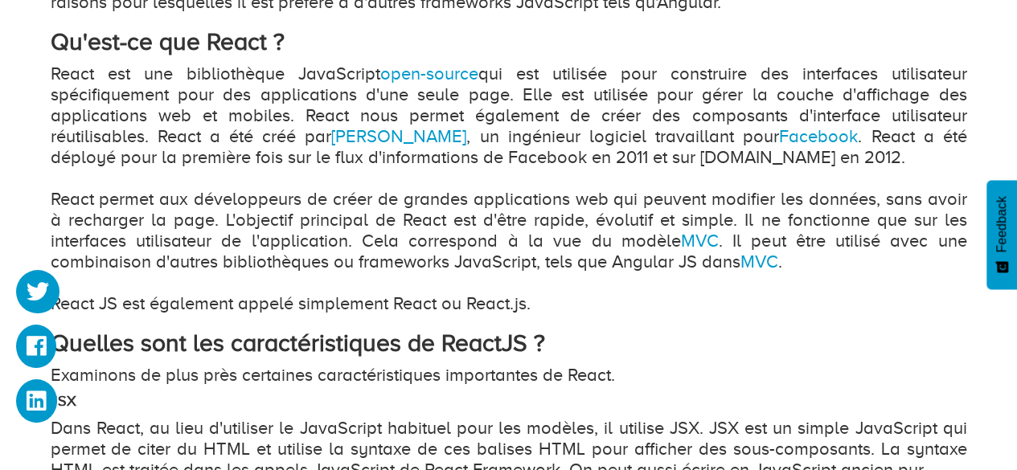
scroll to position [1044, 0]
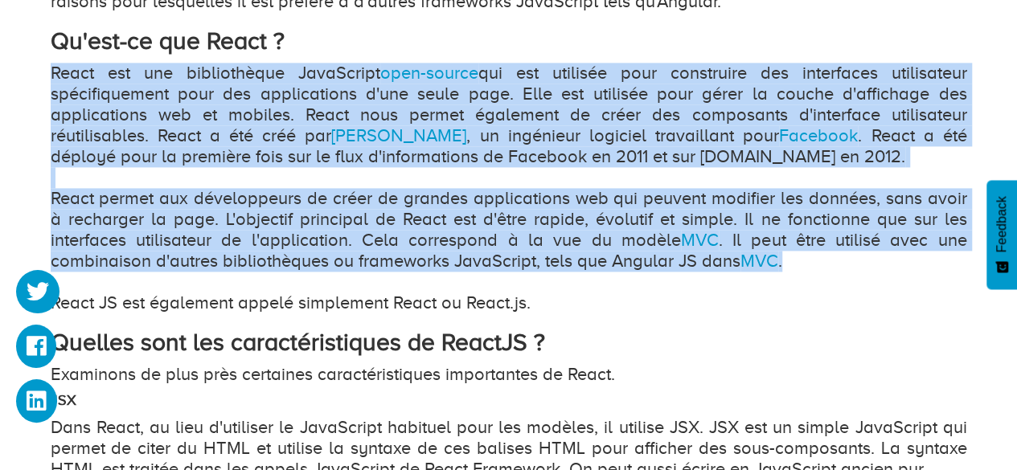
drag, startPoint x: 51, startPoint y: 69, endPoint x: 783, endPoint y: 259, distance: 755.9
click at [783, 259] on p "React est une bibliothèque JavaScript open-source qui est utilisée pour constru…" at bounding box center [509, 188] width 917 height 251
copy p "React est une bibliothèque JavaScript open-source qui est utilisée pour constru…"
click at [783, 259] on p "React est une bibliothèque JavaScript open-source qui est utilisée pour constru…" at bounding box center [509, 188] width 917 height 251
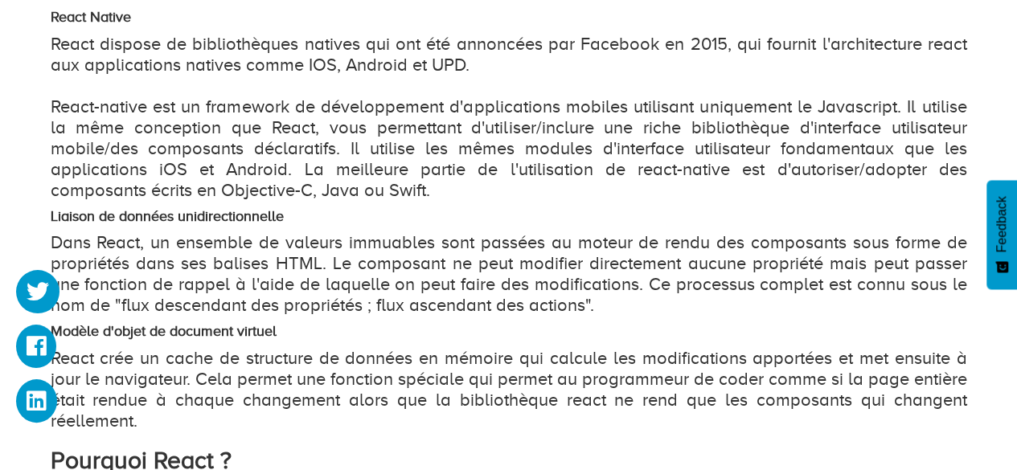
scroll to position [1529, 0]
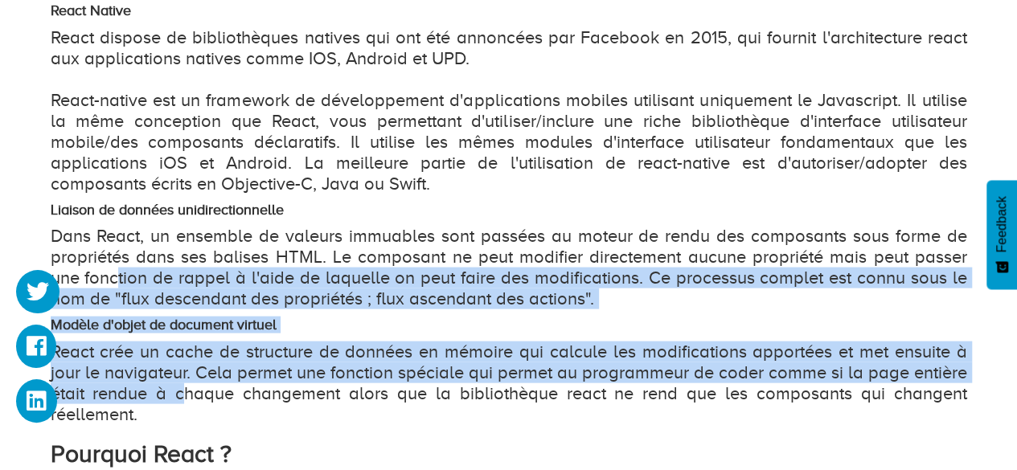
drag, startPoint x: 188, startPoint y: 402, endPoint x: 117, endPoint y: 280, distance: 141.2
click at [117, 280] on div "React, l'un des frameworks front-end les plus populaires pour les applications …" at bounding box center [509, 348] width 917 height 1768
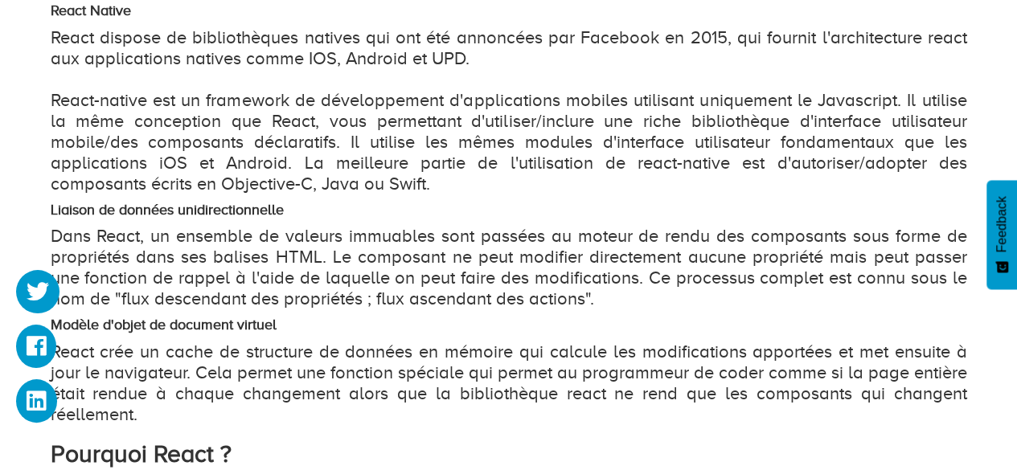
click at [149, 412] on p "React crée un cache de structure de données en mémoire qui calcule les modifica…" at bounding box center [509, 384] width 917 height 84
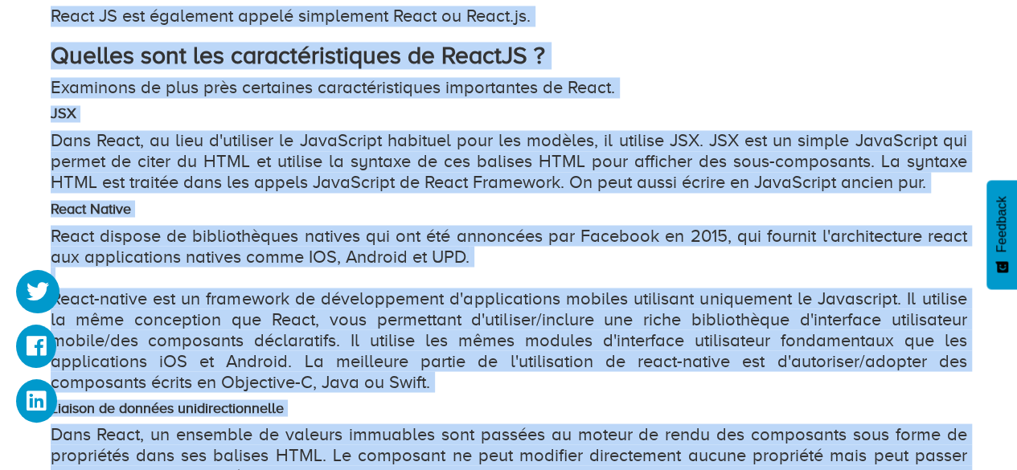
scroll to position [1279, 0]
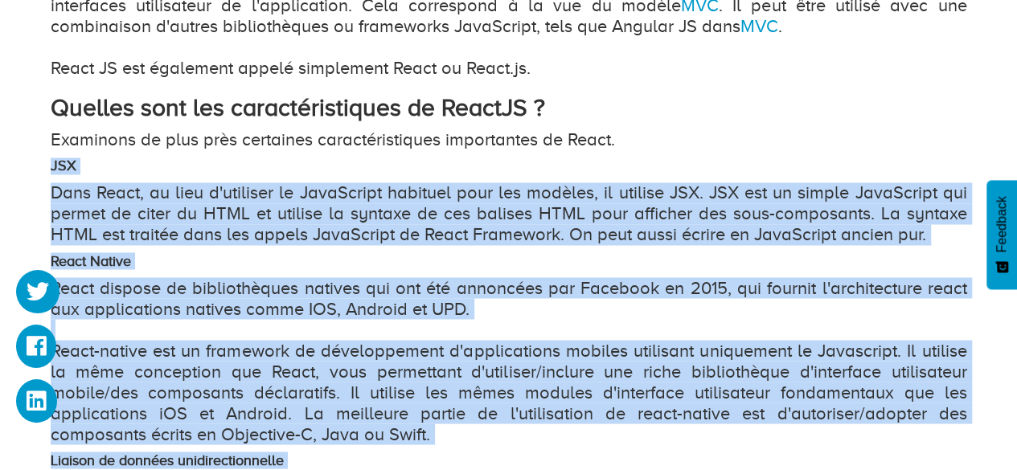
drag, startPoint x: 149, startPoint y: 421, endPoint x: 26, endPoint y: 152, distance: 295.4
click at [26, 152] on div "Qu'est-ce que ReactJS et pourquoi devrions-nous utiliser ReactJS ? Topic : Prog…" at bounding box center [508, 275] width 1017 height 2653
copy div "LOR Ipsu Dolor, si amet c'adipisci el SeddOeiusm temporin utla etd magnaal, en …"
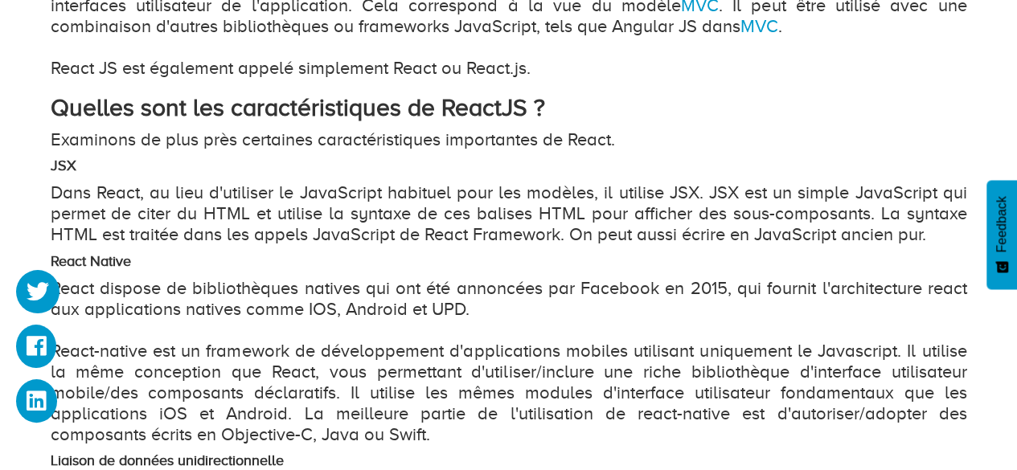
click at [712, 137] on p "Examinons de plus près certaines caractéristiques importantes de React." at bounding box center [509, 139] width 917 height 21
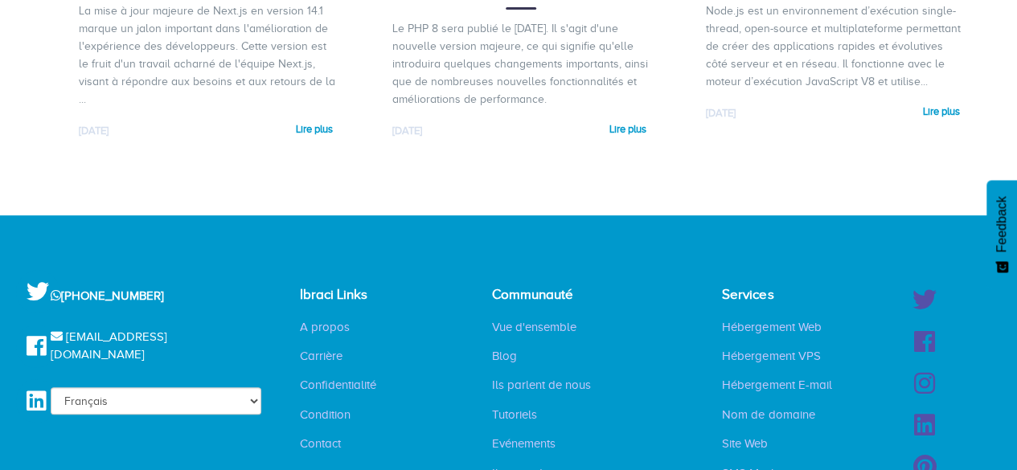
scroll to position [3334, 0]
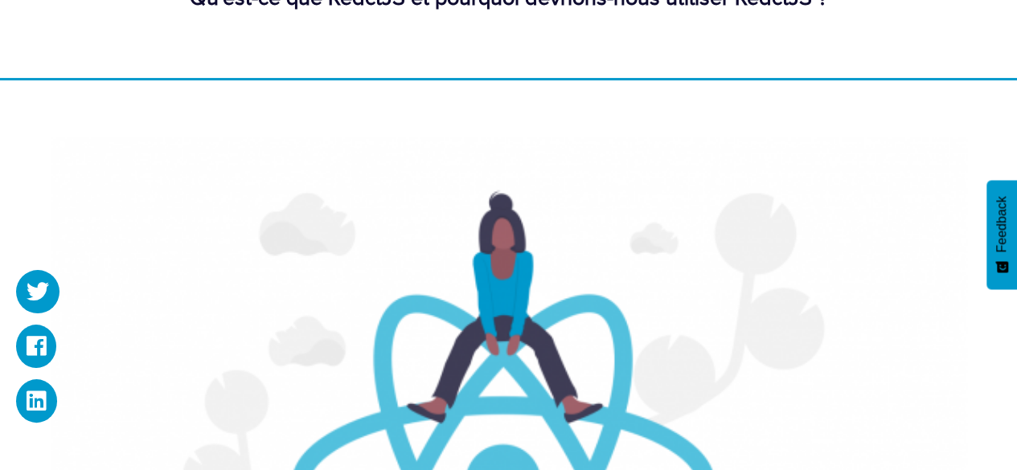
scroll to position [0, 0]
